Goal: Communication & Community: Answer question/provide support

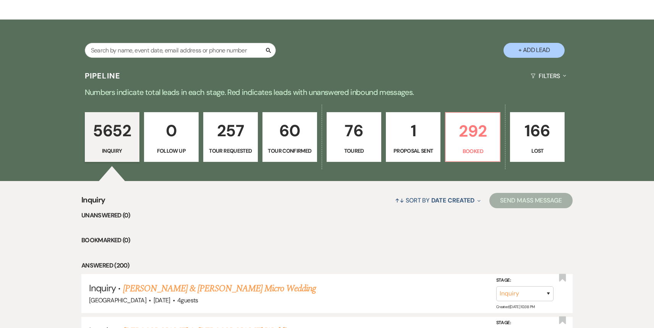
scroll to position [129, 0]
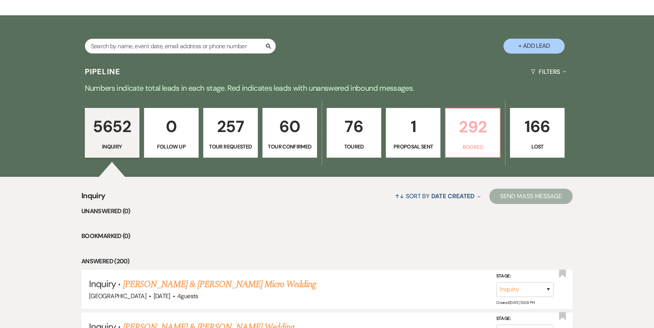
click at [480, 149] on p "Booked" at bounding box center [473, 147] width 45 height 8
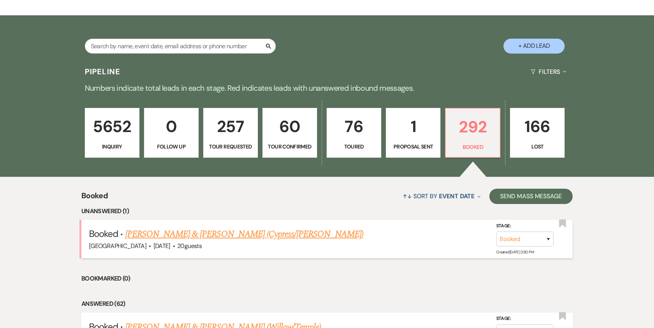
click at [282, 238] on link "[PERSON_NAME] & [PERSON_NAME] (Cypress/[PERSON_NAME])" at bounding box center [244, 234] width 238 height 14
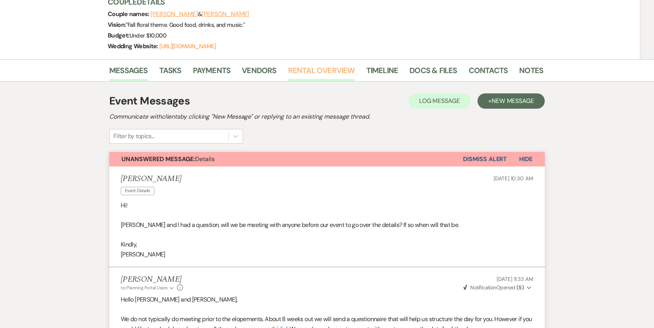
click at [313, 64] on link "Rental Overview" at bounding box center [321, 72] width 67 height 17
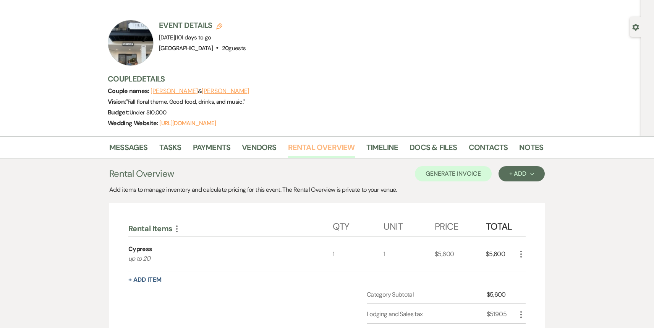
scroll to position [103, 0]
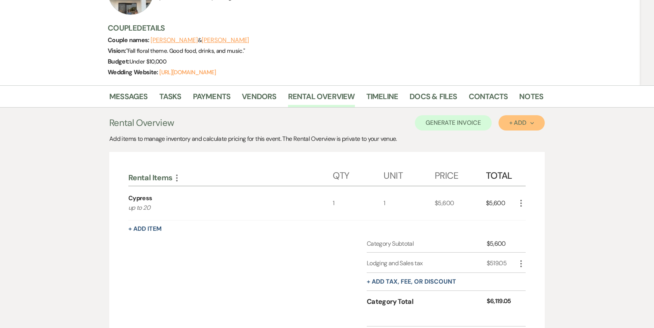
click at [526, 115] on button "+ Add Next" at bounding box center [522, 122] width 46 height 15
click at [518, 134] on button "Item" at bounding box center [518, 140] width 39 height 12
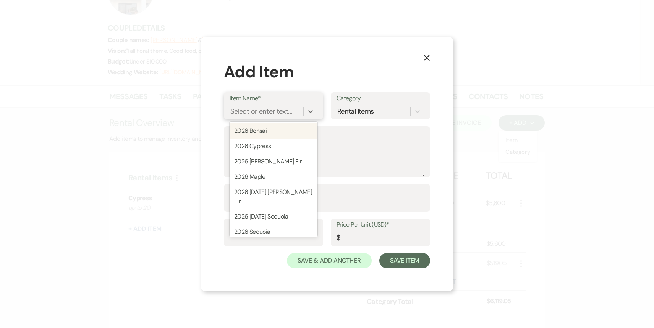
click at [281, 111] on div "Select or enter text..." at bounding box center [261, 111] width 62 height 10
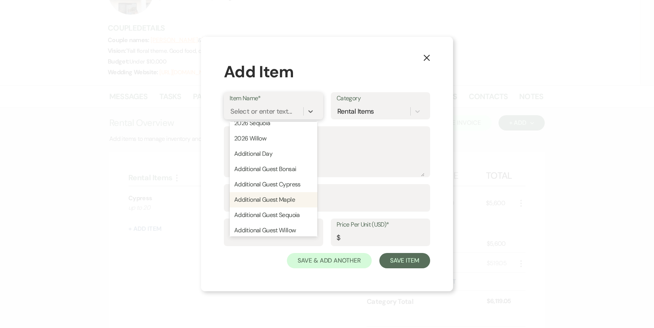
scroll to position [113, 0]
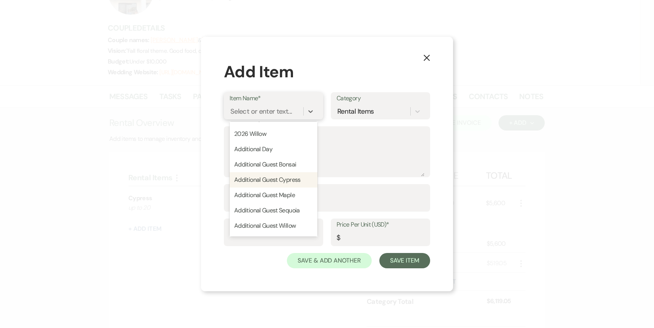
click at [282, 172] on div "Additional Guest Cypress" at bounding box center [274, 179] width 88 height 15
type textarea "up to 5"
type input "1"
type input "250"
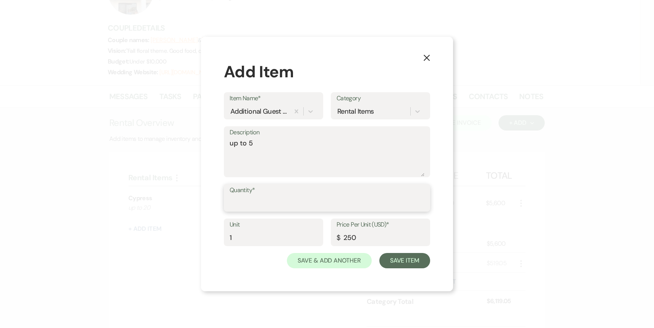
click at [256, 203] on input "Quantity*" at bounding box center [327, 203] width 195 height 15
type input "5"
click at [405, 262] on button "Save Item" at bounding box center [405, 260] width 51 height 15
click at [426, 56] on icon "X" at bounding box center [426, 57] width 7 height 7
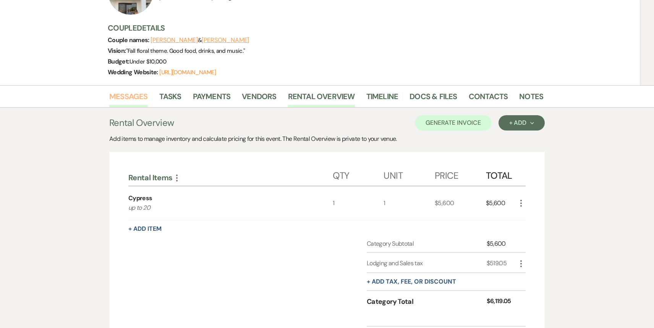
click at [138, 90] on link "Messages" at bounding box center [128, 98] width 39 height 17
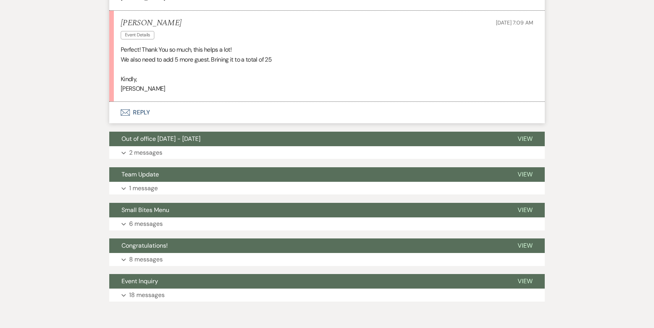
scroll to position [777, 0]
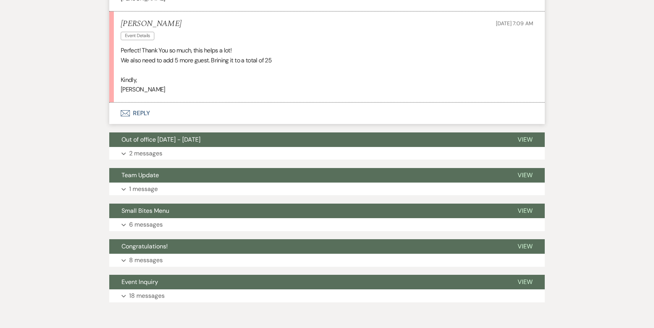
click at [148, 106] on button "Envelope Reply" at bounding box center [327, 112] width 436 height 21
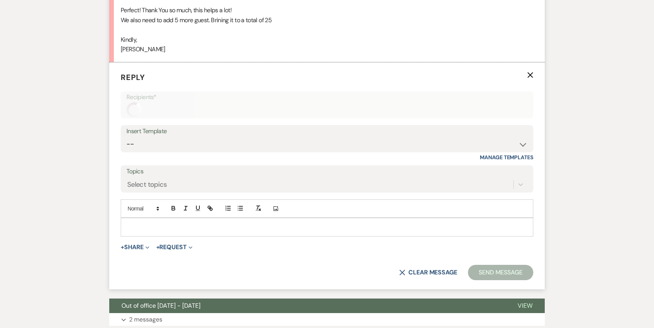
scroll to position [820, 0]
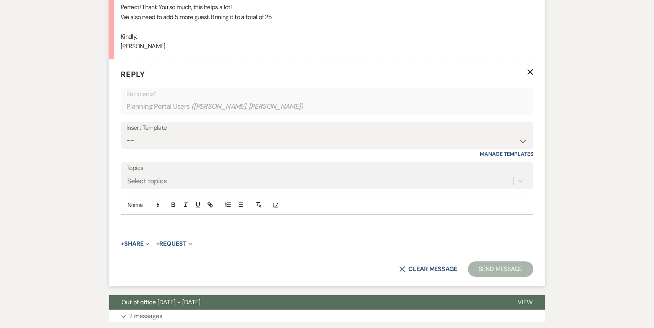
click at [136, 219] on p at bounding box center [327, 223] width 401 height 8
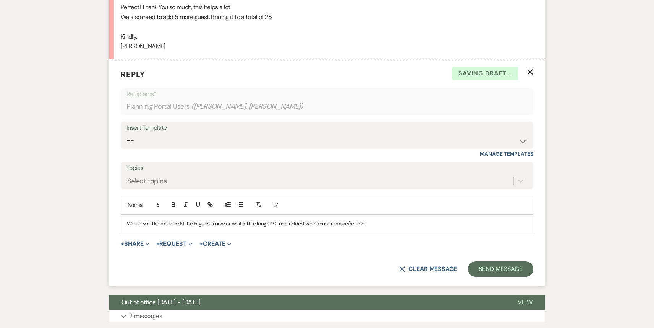
click at [505, 249] on form "Reply X Saving draft... Recipients* Planning Portal Users ( [PERSON_NAME], [PER…" at bounding box center [327, 172] width 436 height 226
click at [506, 261] on button "Send Message" at bounding box center [500, 268] width 65 height 15
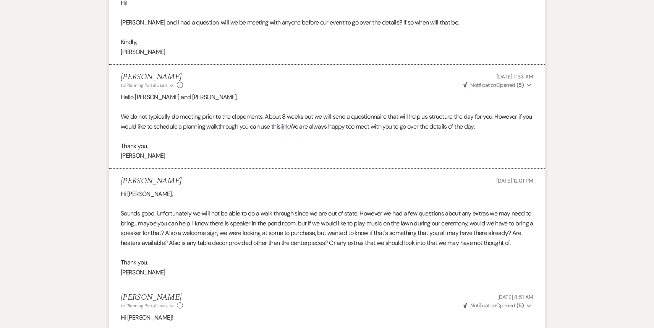
scroll to position [0, 0]
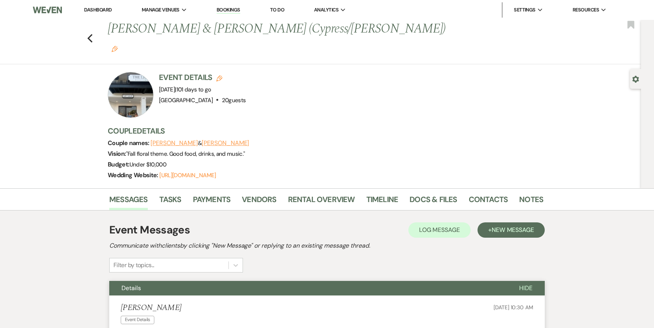
click at [98, 8] on link "Dashboard" at bounding box center [98, 9] width 28 height 6
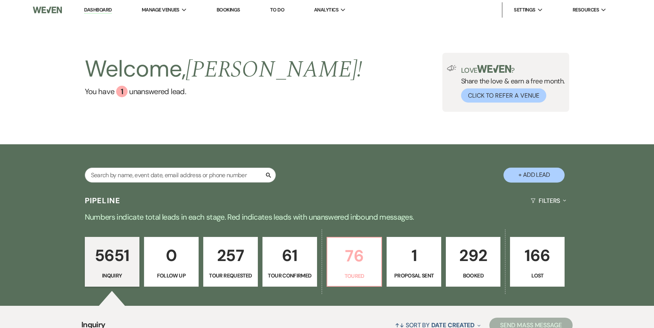
click at [352, 251] on p "76" at bounding box center [354, 256] width 45 height 26
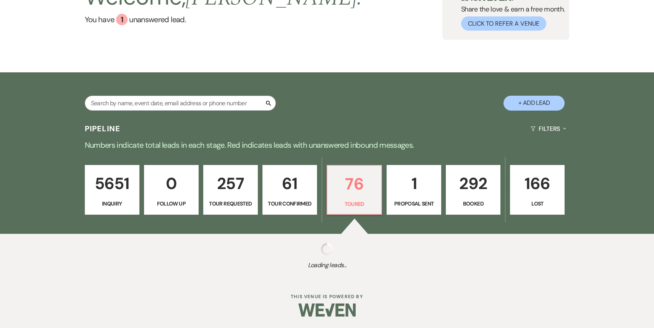
select select "5"
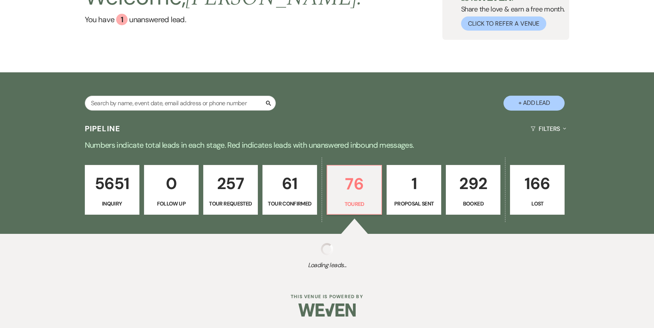
select select "5"
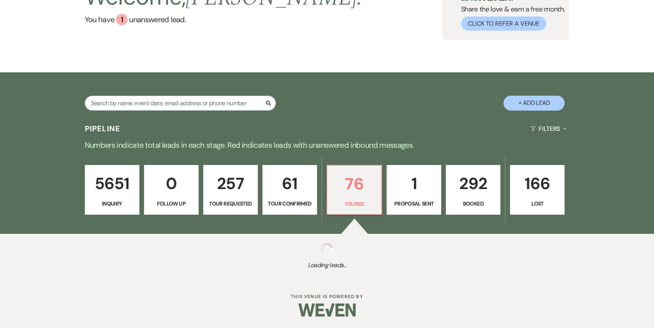
select select "5"
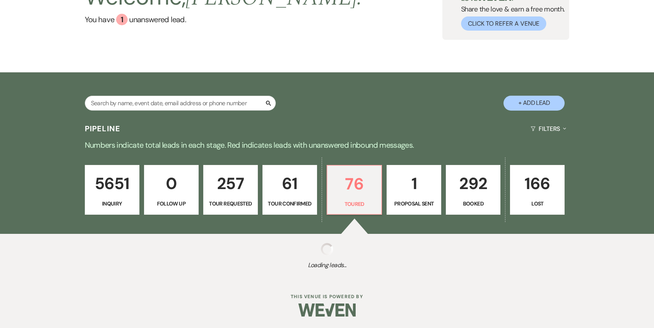
select select "5"
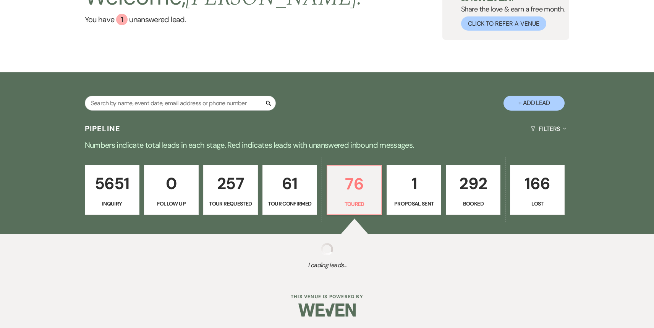
select select "5"
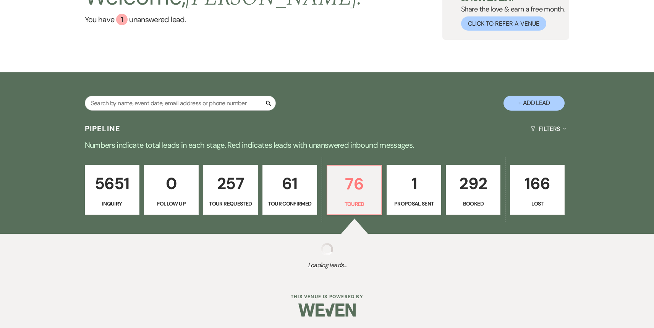
select select "5"
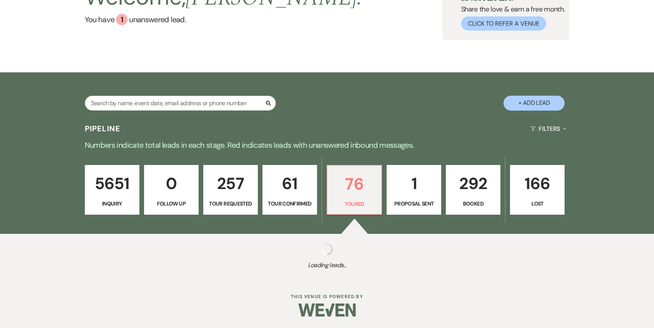
select select "5"
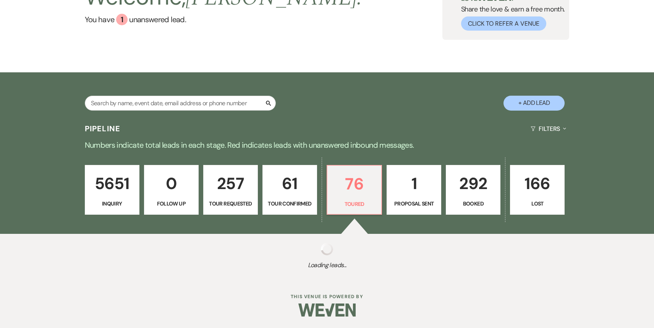
select select "5"
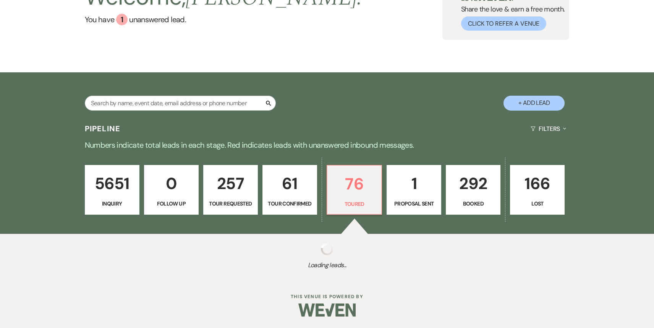
select select "5"
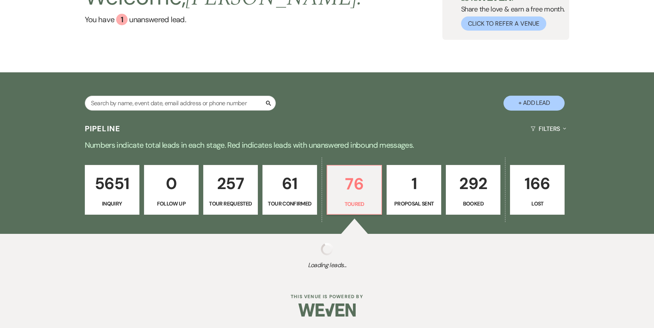
select select "5"
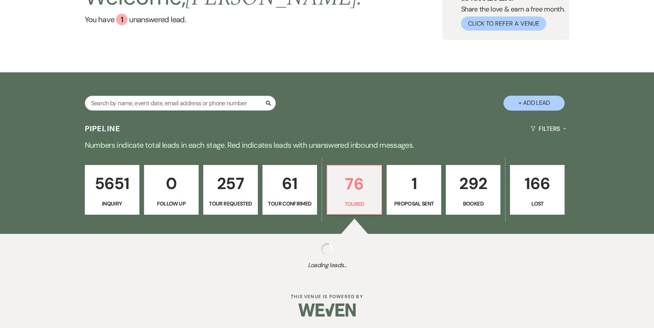
select select "5"
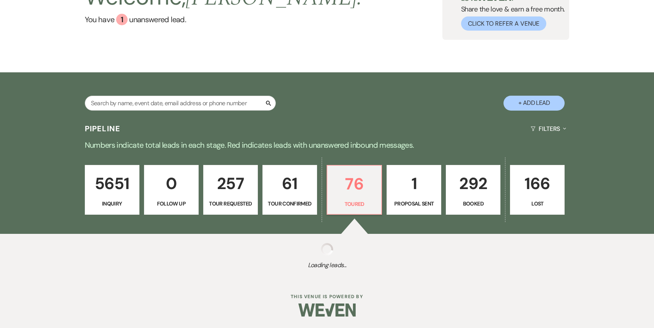
select select "5"
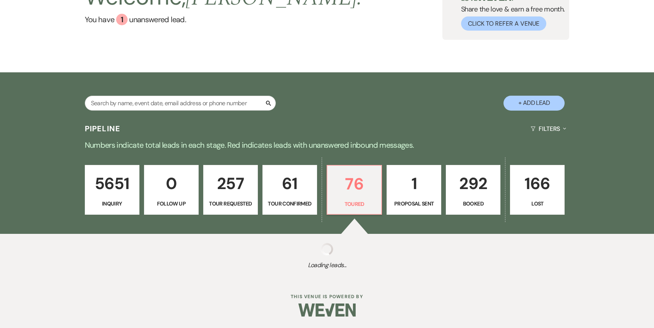
select select "5"
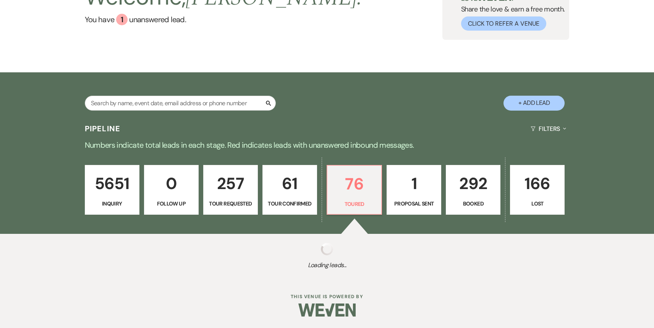
select select "5"
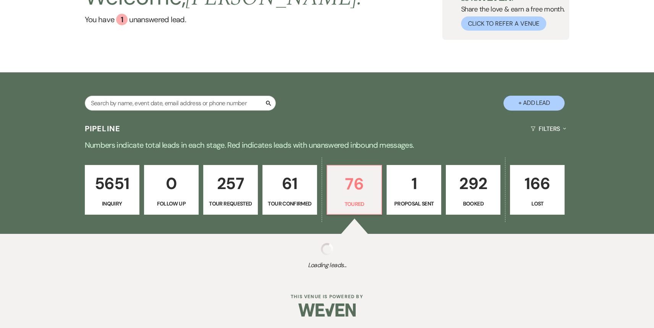
select select "5"
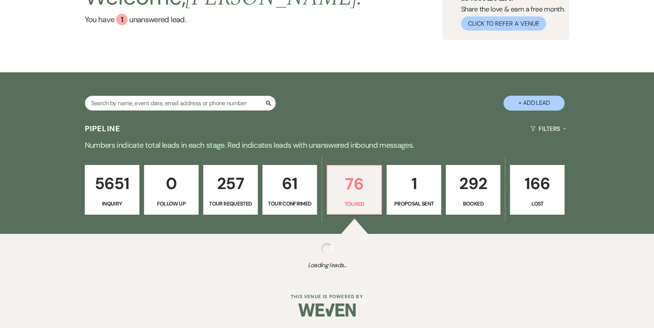
select select "5"
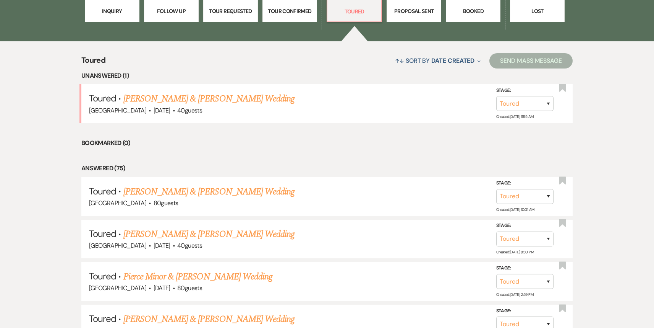
scroll to position [265, 0]
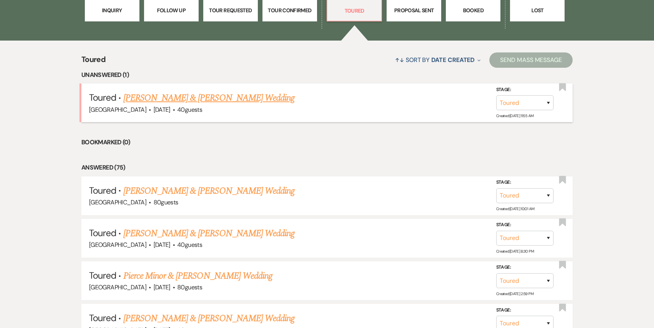
click at [219, 99] on link "[PERSON_NAME] & [PERSON_NAME] Wedding" at bounding box center [208, 98] width 171 height 14
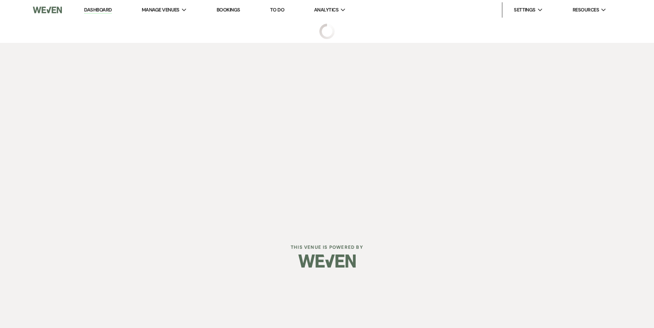
select select "5"
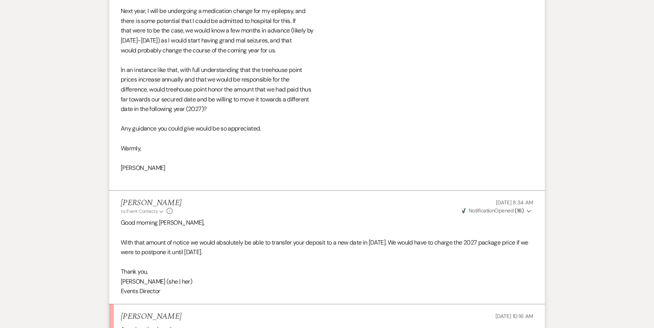
scroll to position [2616, 0]
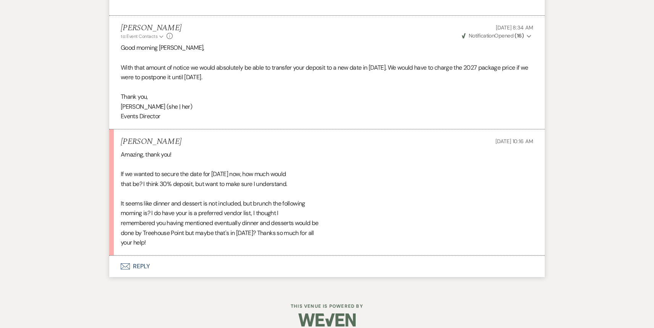
click at [169, 256] on button "Envelope Reply" at bounding box center [327, 265] width 436 height 21
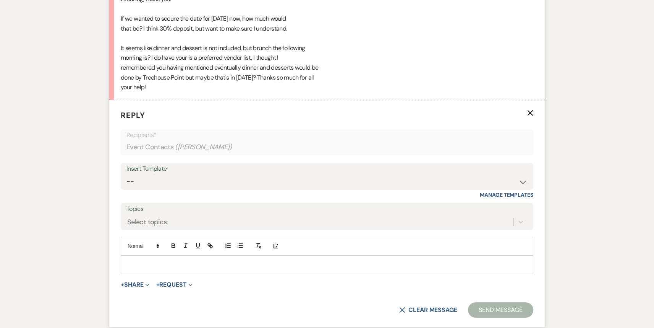
scroll to position [2830, 0]
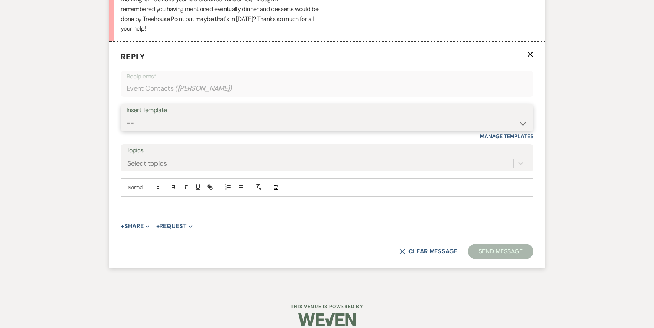
click at [217, 115] on select "-- Weven Planning Portal Introduction (Booked Events) 1st planning email ([PERS…" at bounding box center [327, 122] width 401 height 15
select select "886"
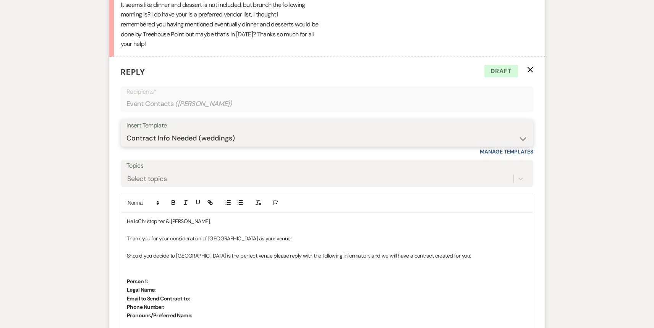
scroll to position [2820, 0]
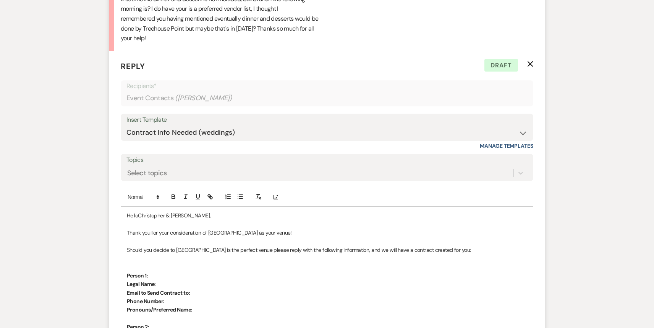
click at [138, 211] on p "HelloChristopher & [PERSON_NAME]," at bounding box center [327, 215] width 401 height 8
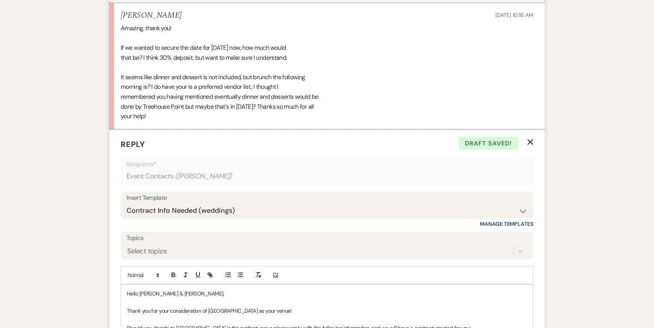
scroll to position [2748, 0]
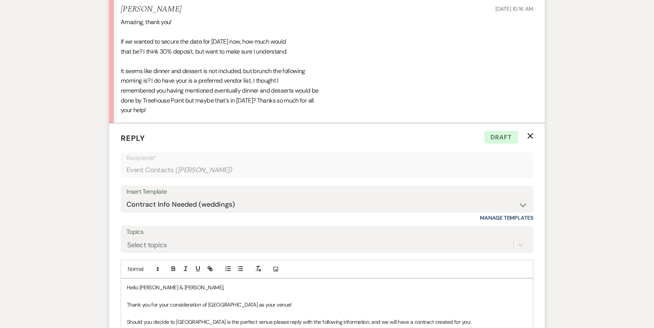
click at [290, 300] on p "Thank you for your consideration of [GEOGRAPHIC_DATA] as your venue!" at bounding box center [327, 304] width 401 height 8
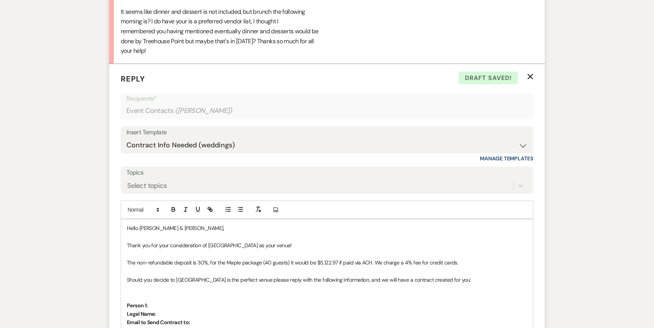
scroll to position [2818, 0]
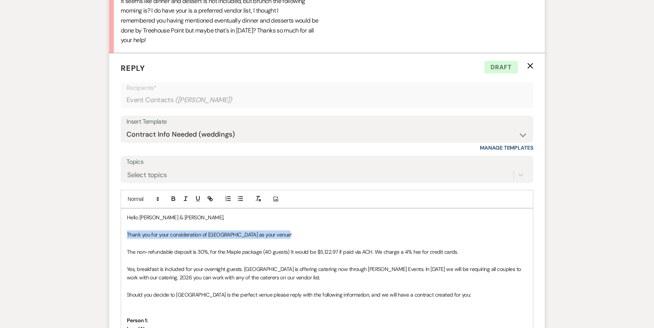
drag, startPoint x: 285, startPoint y: 223, endPoint x: 124, endPoint y: 225, distance: 161.3
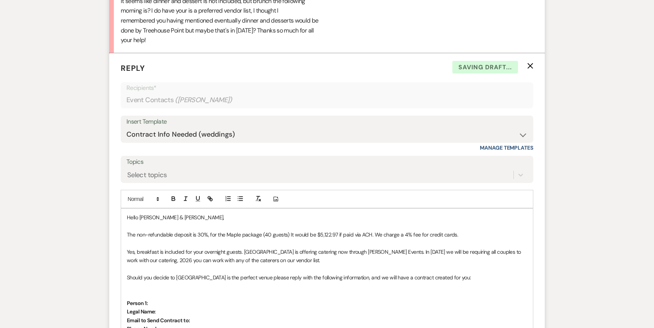
click at [311, 252] on p "Yes, breakfast is included for your overnight guests. [GEOGRAPHIC_DATA] is offe…" at bounding box center [327, 255] width 401 height 17
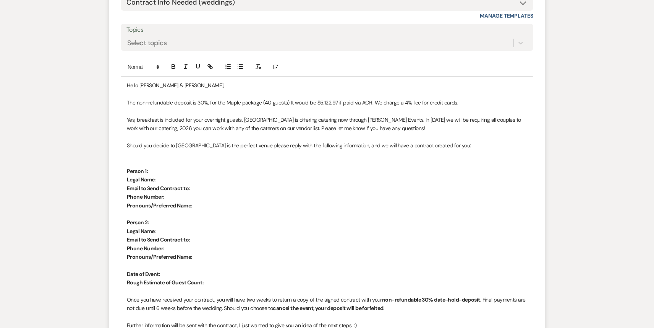
scroll to position [2953, 0]
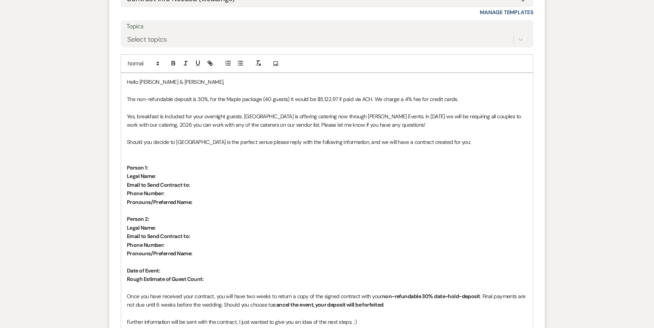
click at [463, 95] on p "The non-refundable deposit is 30%, for the Maple package (40 guests) It would b…" at bounding box center [327, 99] width 401 height 8
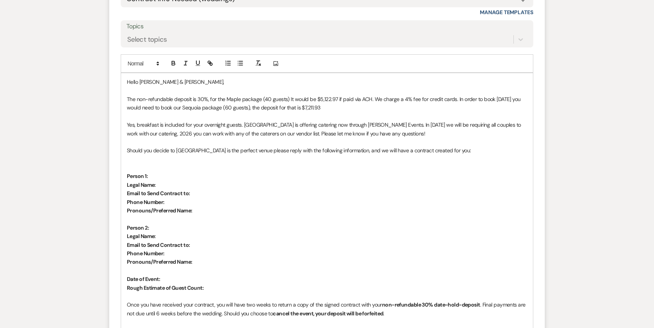
click at [231, 97] on p "The non-refundable deposit is 30%, for the Maple package (40 guests) It would b…" at bounding box center [327, 103] width 401 height 17
click at [392, 97] on p "The non-refundable deposit is 30%, for the Maple package (40 guests) It would b…" at bounding box center [327, 103] width 401 height 17
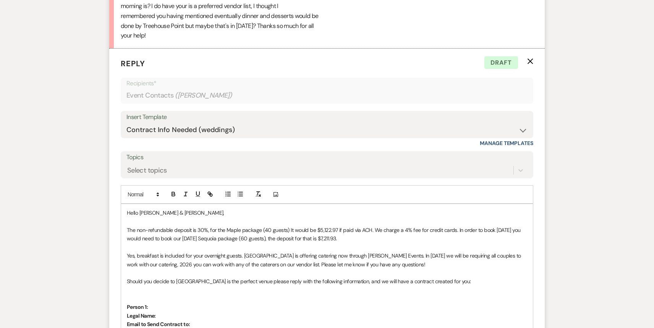
scroll to position [2977, 0]
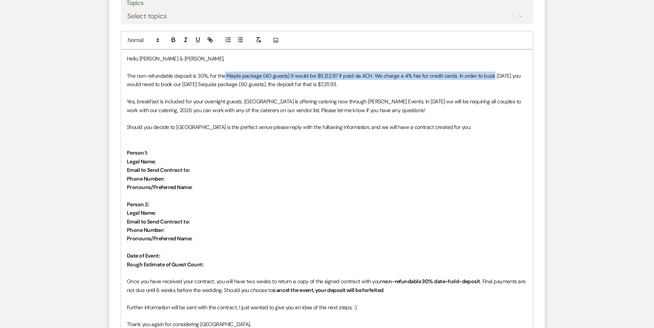
drag, startPoint x: 490, startPoint y: 64, endPoint x: 225, endPoint y: 65, distance: 265.2
click at [225, 71] on p "The non-refundable deposit is 30%, for the Maple package (40 guests) It would b…" at bounding box center [327, 79] width 401 height 17
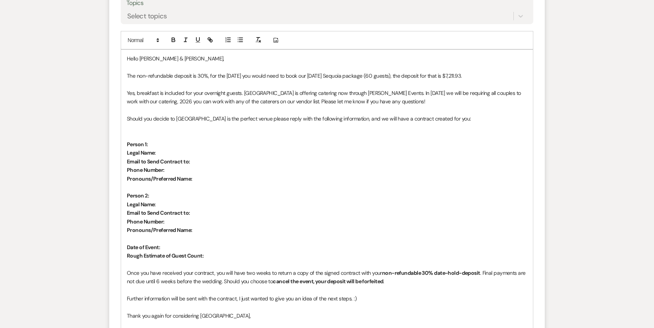
click at [513, 71] on p "The non-refundable deposit is 30%, for the [DATE] you would need to book our [D…" at bounding box center [327, 75] width 401 height 8
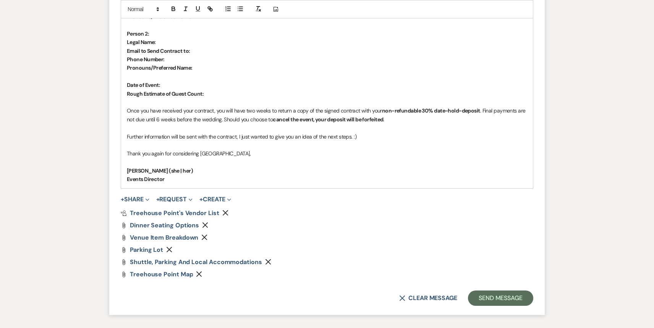
scroll to position [3194, 0]
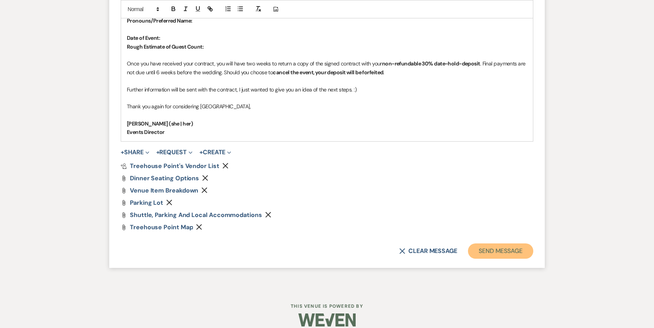
click at [515, 243] on button "Send Message" at bounding box center [500, 250] width 65 height 15
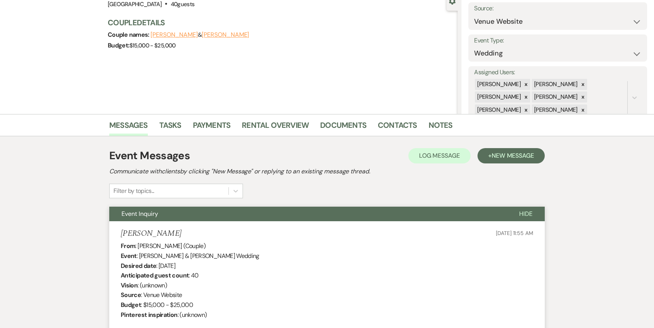
scroll to position [0, 0]
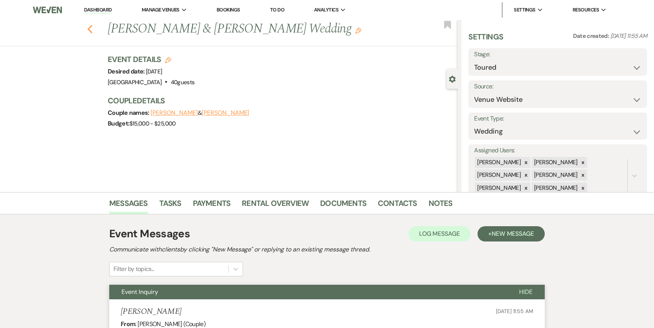
click at [92, 29] on icon "Previous" at bounding box center [90, 28] width 6 height 9
select select "5"
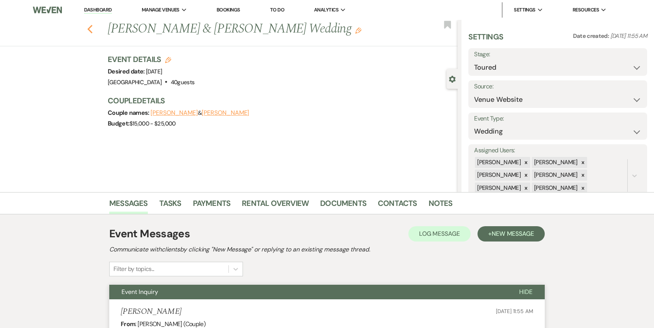
select select "5"
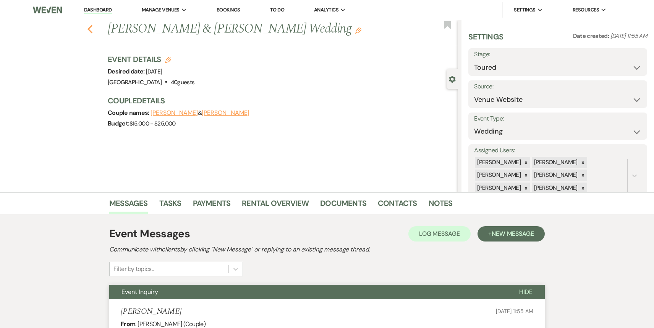
select select "5"
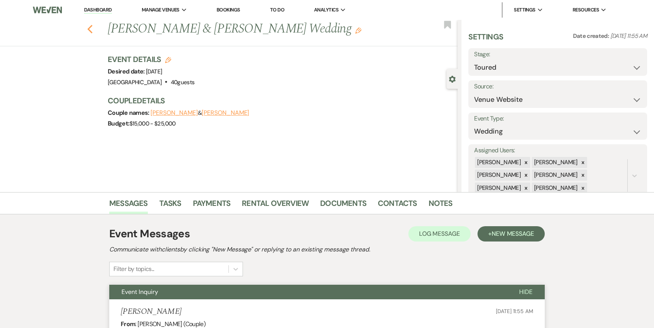
select select "5"
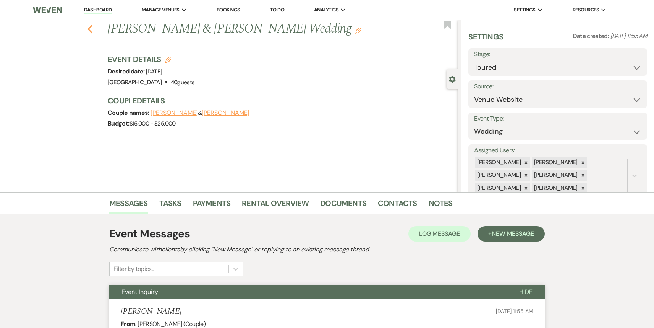
select select "5"
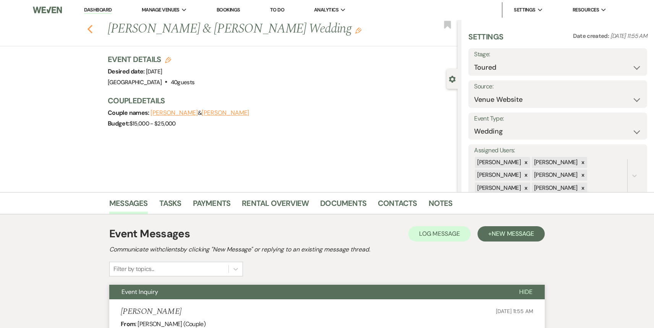
select select "5"
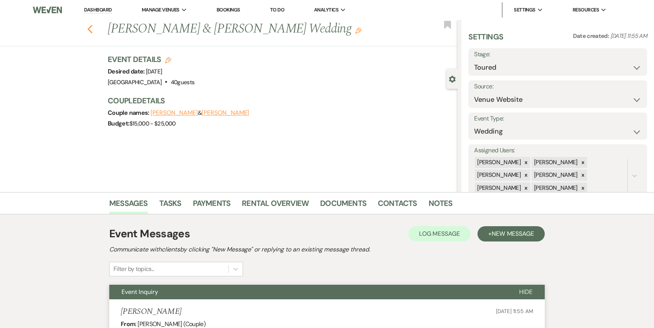
select select "5"
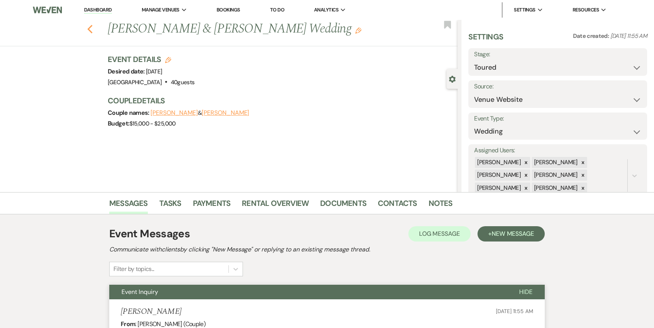
select select "5"
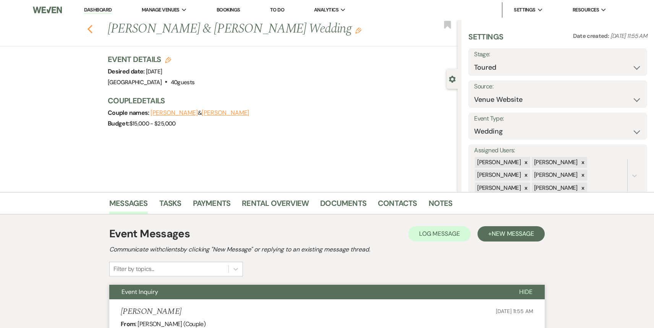
select select "5"
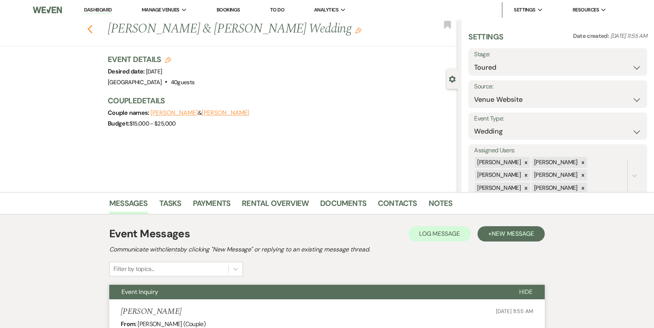
select select "5"
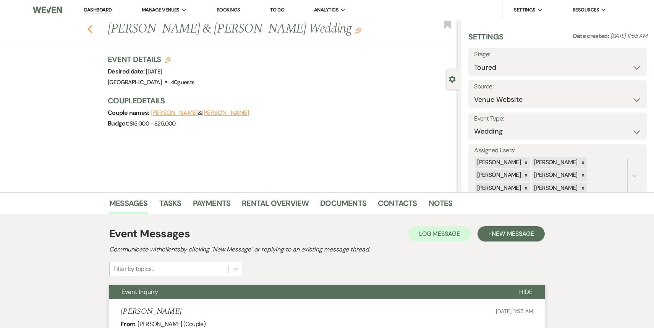
select select "5"
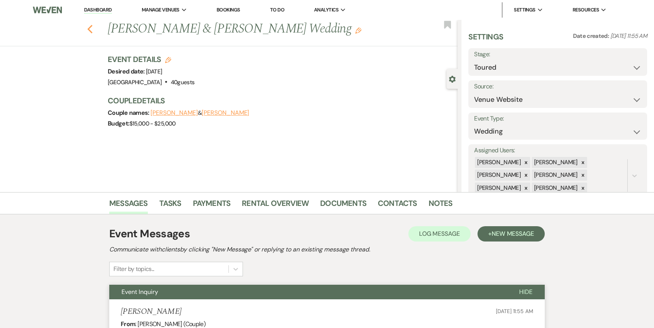
select select "5"
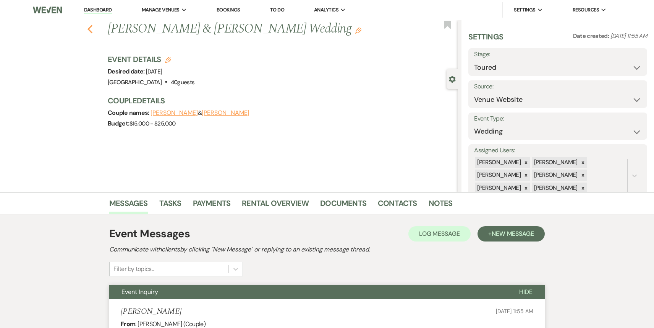
select select "5"
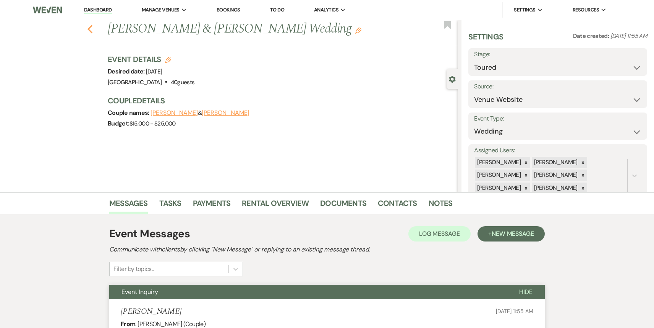
select select "5"
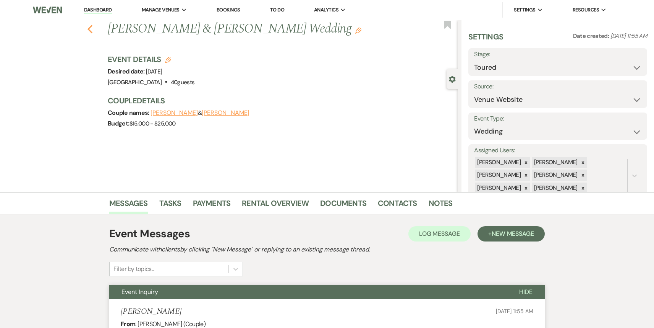
select select "5"
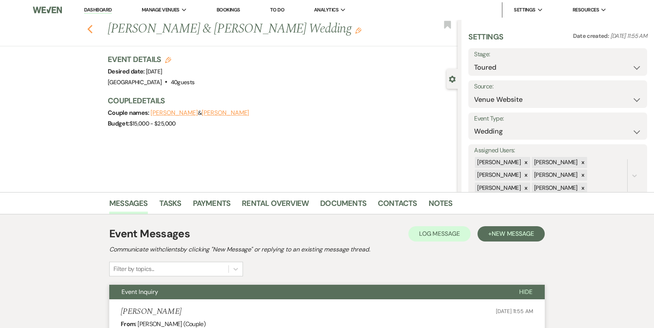
select select "5"
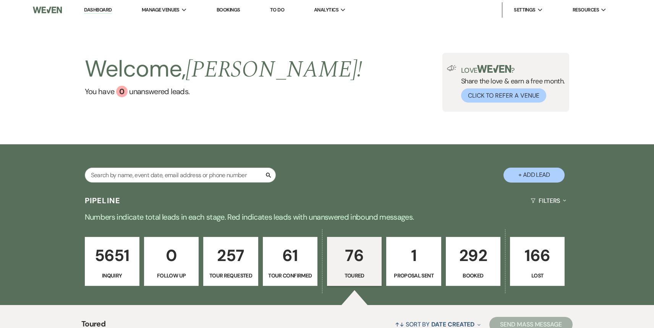
click at [97, 11] on link "Dashboard" at bounding box center [98, 9] width 28 height 7
